Goal: Information Seeking & Learning: Check status

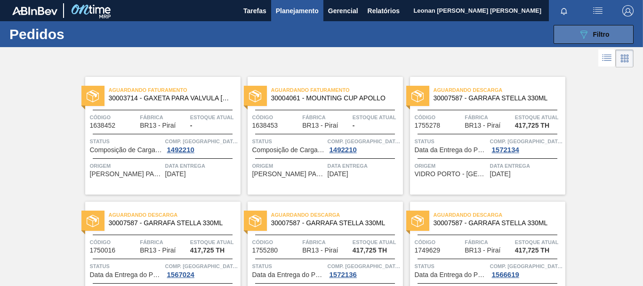
click at [595, 39] on div "089F7B8B-B2A5-4AFE-B5C0-19BA573D28AC Filtro" at bounding box center [594, 34] width 32 height 11
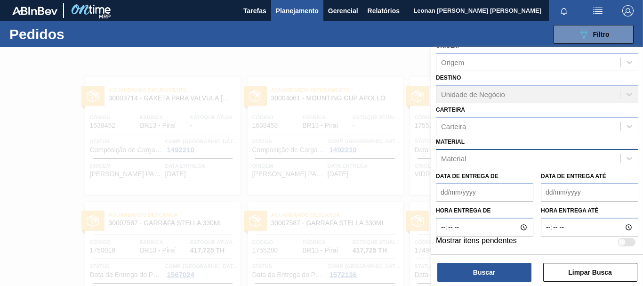
click at [574, 160] on div "Material" at bounding box center [528, 158] width 184 height 14
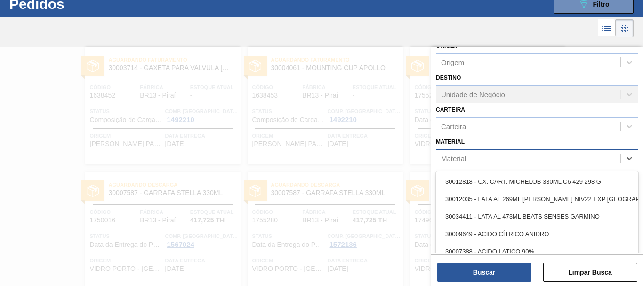
scroll to position [30, 0]
type input "2821"
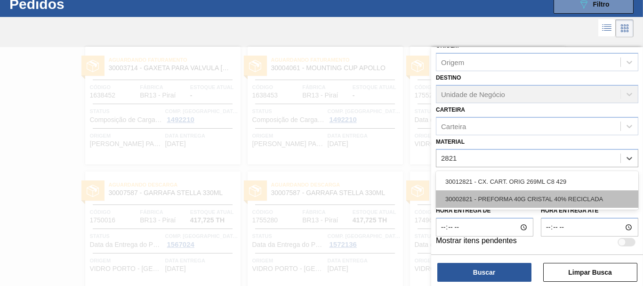
click at [569, 192] on div "30002821 - PREFORMA 40G CRISTAL 40% RECICLADA" at bounding box center [537, 198] width 202 height 17
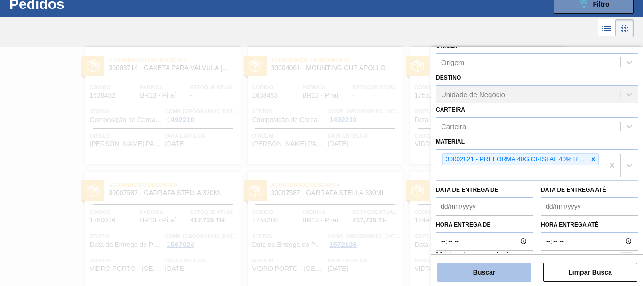
click at [515, 272] on button "Buscar" at bounding box center [484, 272] width 94 height 19
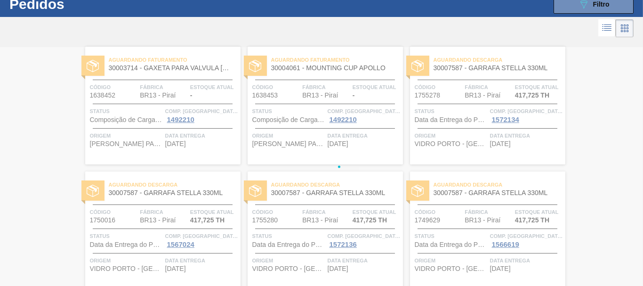
scroll to position [0, 0]
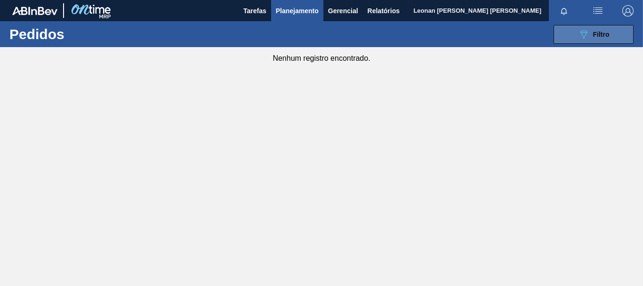
click at [577, 40] on button "089F7B8B-B2A5-4AFE-B5C0-19BA573D28AC Filtro" at bounding box center [593, 34] width 80 height 19
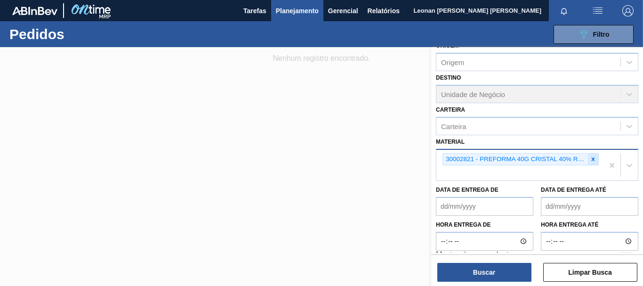
click at [590, 162] on icon at bounding box center [593, 159] width 7 height 7
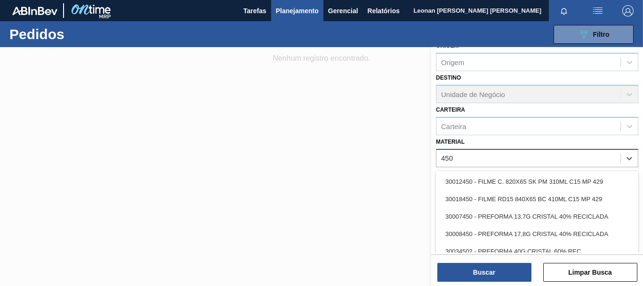
type input "4502"
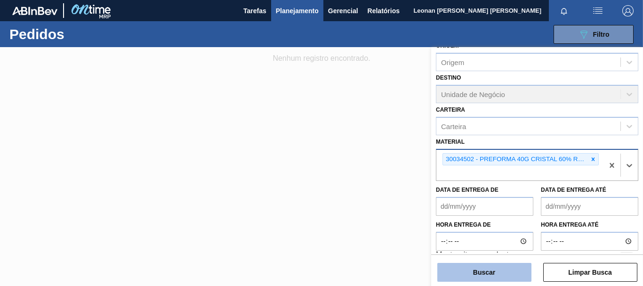
click at [516, 270] on button "Buscar" at bounding box center [484, 272] width 94 height 19
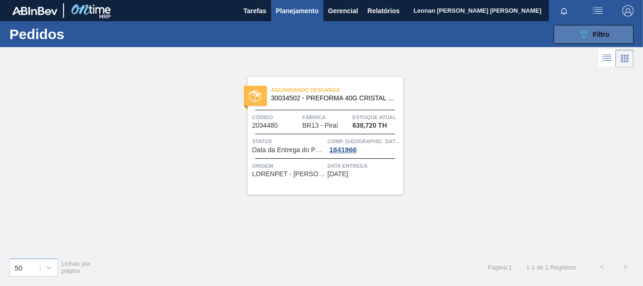
click at [576, 30] on button "089F7B8B-B2A5-4AFE-B5C0-19BA573D28AC Filtro" at bounding box center [593, 34] width 80 height 19
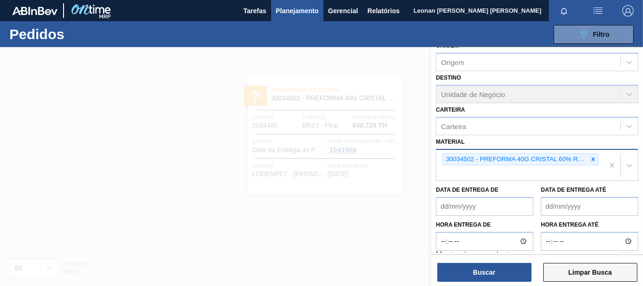
click at [605, 271] on button "Limpar Busca" at bounding box center [590, 272] width 94 height 19
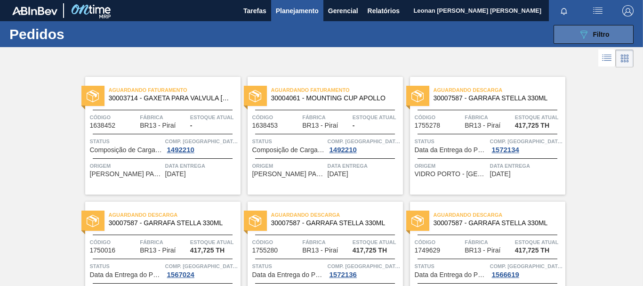
click at [588, 36] on div "089F7B8B-B2A5-4AFE-B5C0-19BA573D28AC Filtro" at bounding box center [594, 34] width 32 height 11
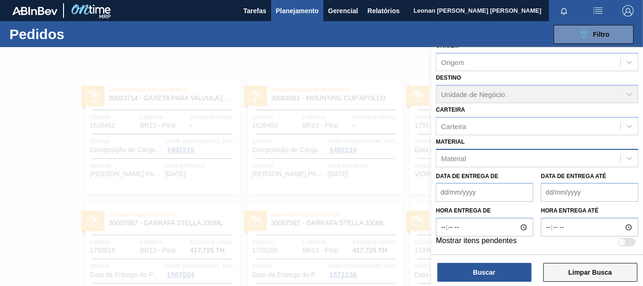
click at [569, 271] on button "Limpar Busca" at bounding box center [590, 272] width 94 height 19
